Goal: Task Accomplishment & Management: Complete application form

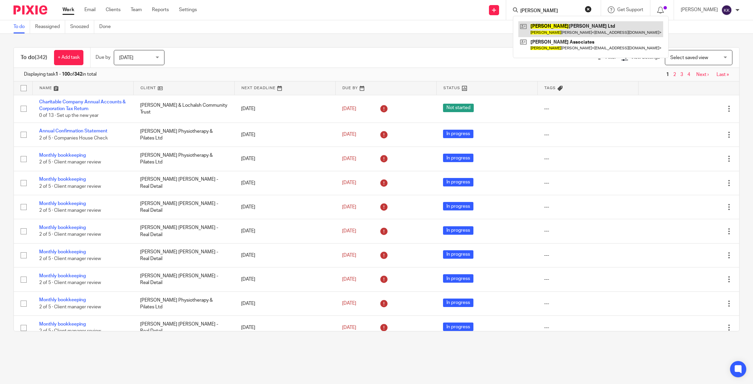
type input "[PERSON_NAME]"
click at [534, 25] on link at bounding box center [591, 29] width 145 height 16
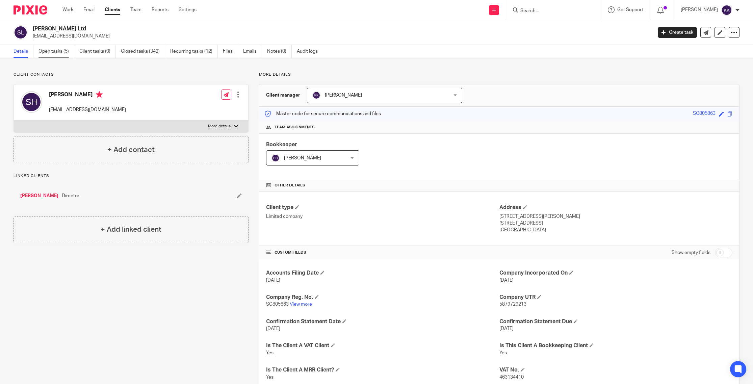
click at [63, 50] on link "Open tasks (5)" at bounding box center [57, 51] width 36 height 13
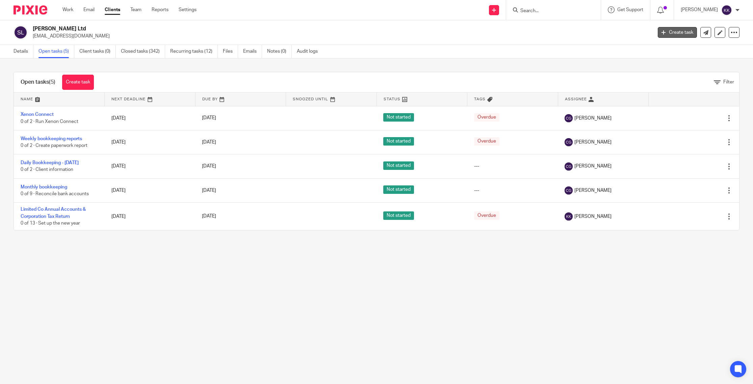
click at [676, 35] on link "Create task" at bounding box center [677, 32] width 39 height 11
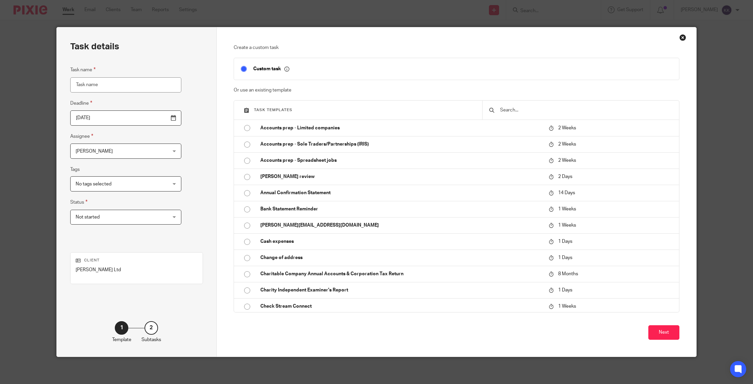
click at [514, 108] on input "text" at bounding box center [586, 109] width 173 height 7
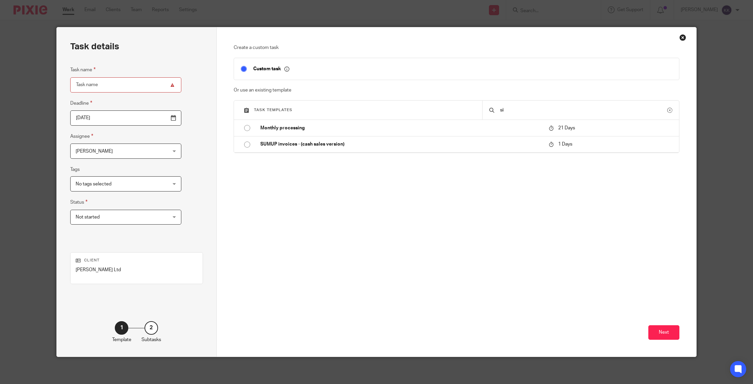
type input "s"
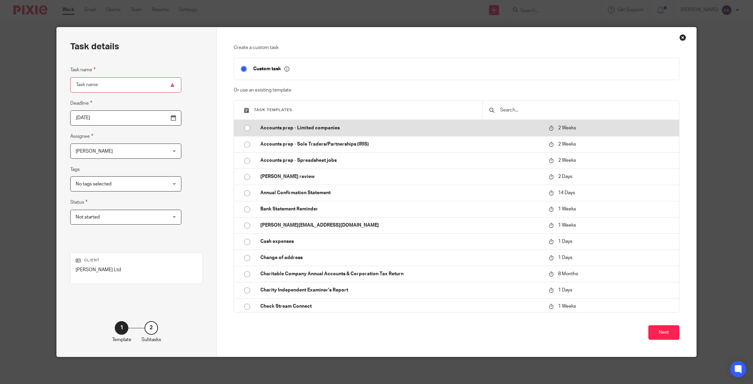
click at [334, 125] on td "Accounts prep - Limited companies" at bounding box center [400, 128] width 292 height 16
type input "2025-10-06"
type input "Accounts prep - Limited companies"
checkbox input "false"
radio input "true"
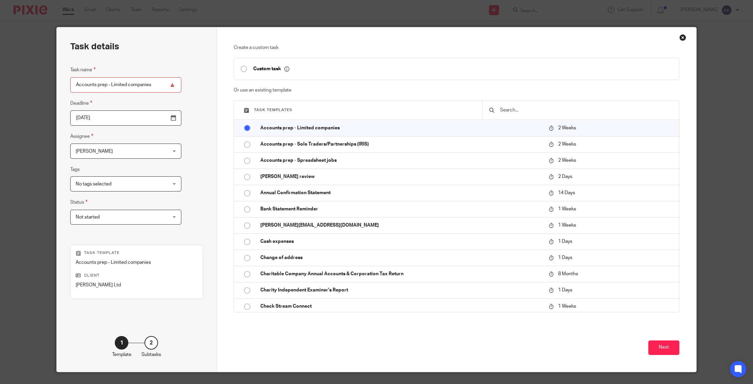
click at [127, 151] on span "[PERSON_NAME]" at bounding box center [118, 151] width 84 height 14
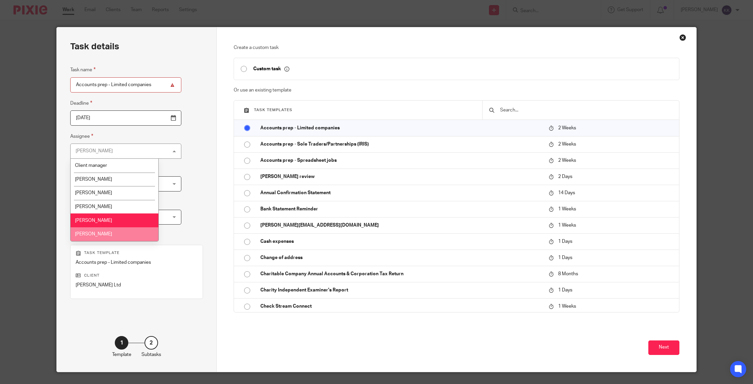
click at [116, 233] on li "[PERSON_NAME]" at bounding box center [114, 234] width 87 height 14
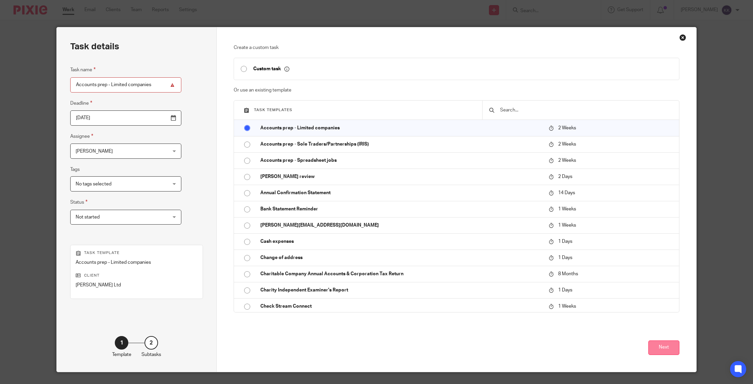
drag, startPoint x: 671, startPoint y: 357, endPoint x: 667, endPoint y: 353, distance: 5.5
click at [671, 357] on div "Next" at bounding box center [457, 351] width 446 height 42
click at [667, 353] on button "Next" at bounding box center [664, 348] width 31 height 15
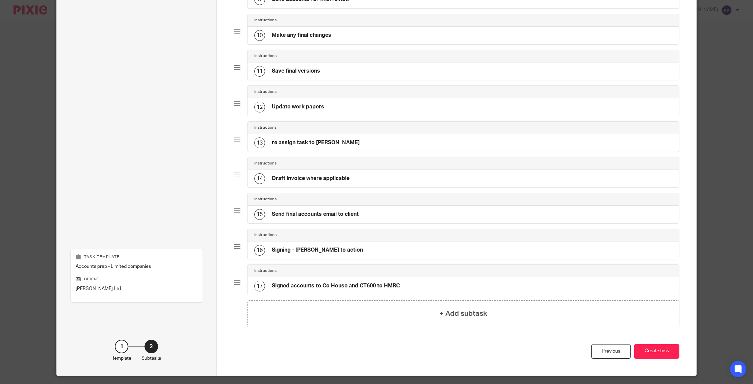
scroll to position [389, 0]
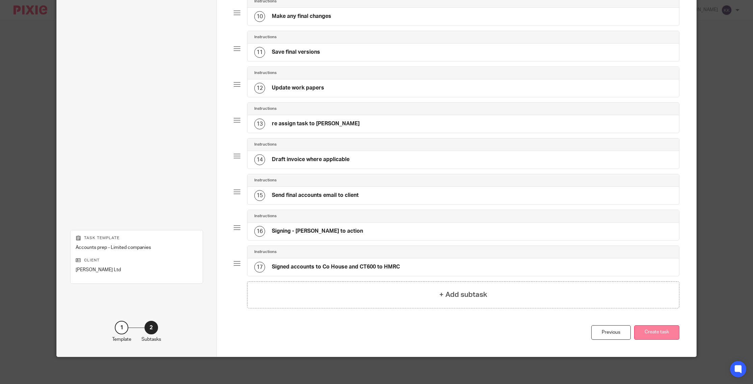
click at [660, 333] on button "Create task" at bounding box center [656, 332] width 45 height 15
